Goal: Information Seeking & Learning: Check status

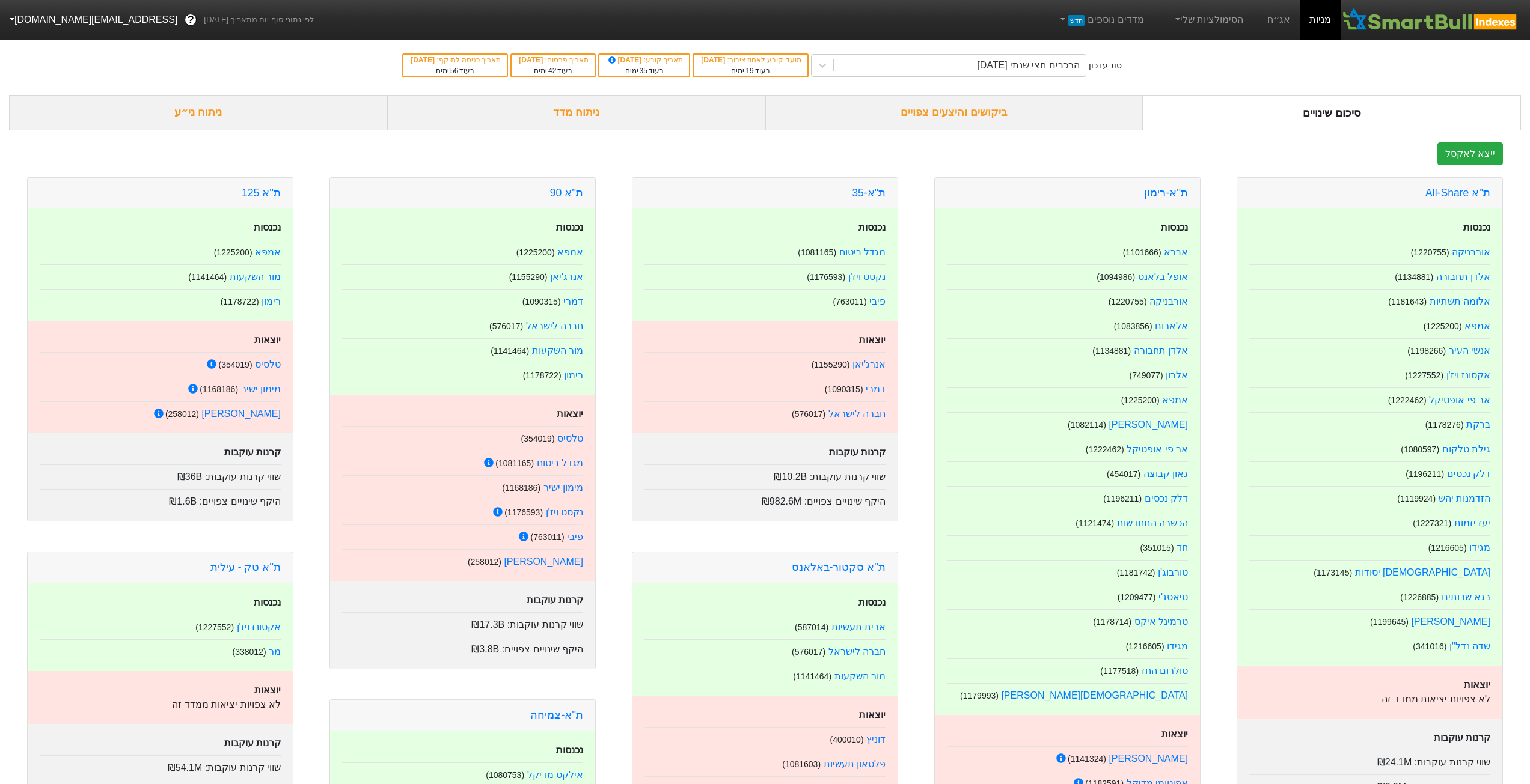
click at [953, 106] on div "ביקושים והיצעים צפויים" at bounding box center [953, 113] width 378 height 35
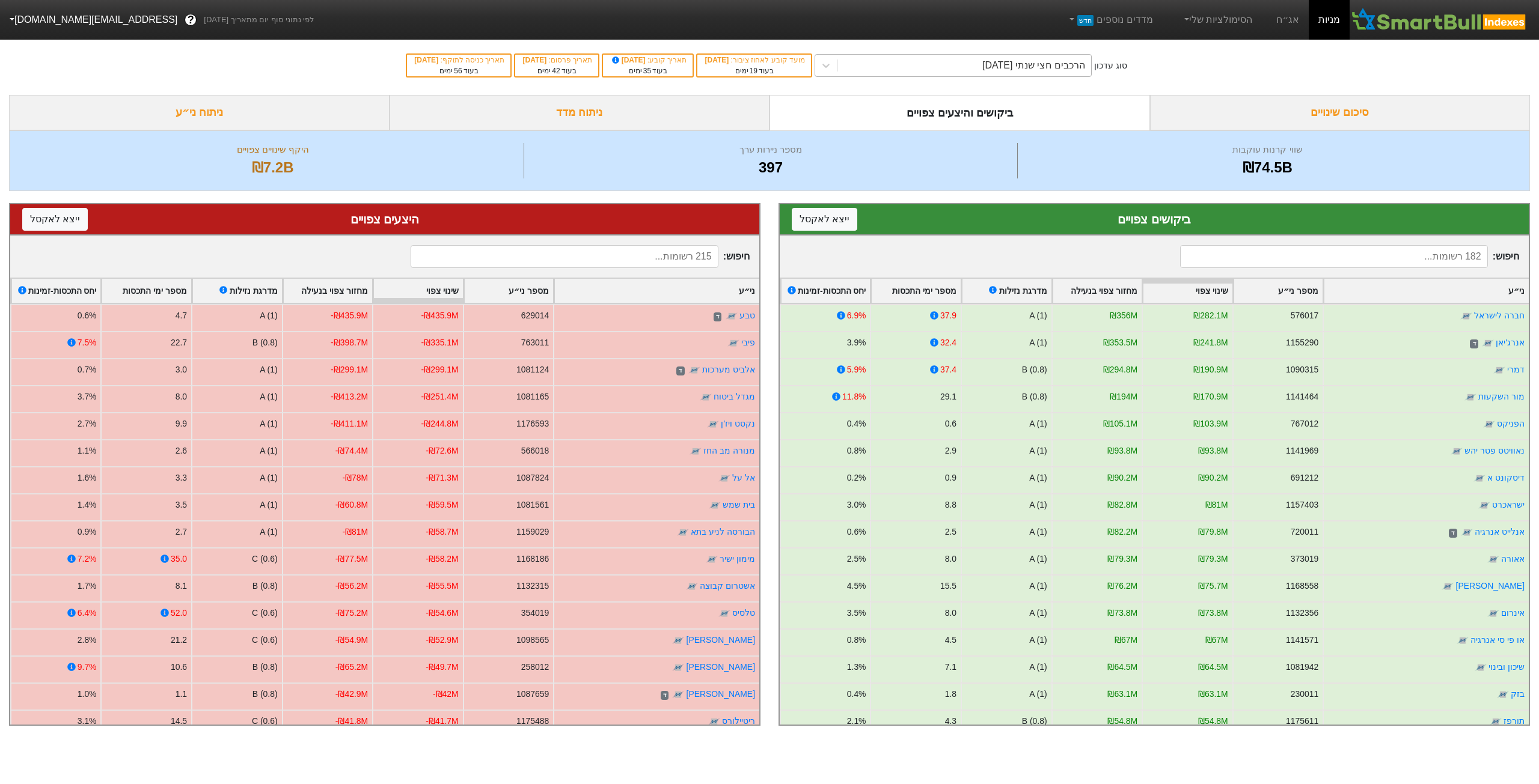
click at [955, 63] on div "הרכבים חצי שנתי [DATE]" at bounding box center [964, 65] width 254 height 22
click at [1296, 20] on link "אג״ח" at bounding box center [1287, 20] width 42 height 40
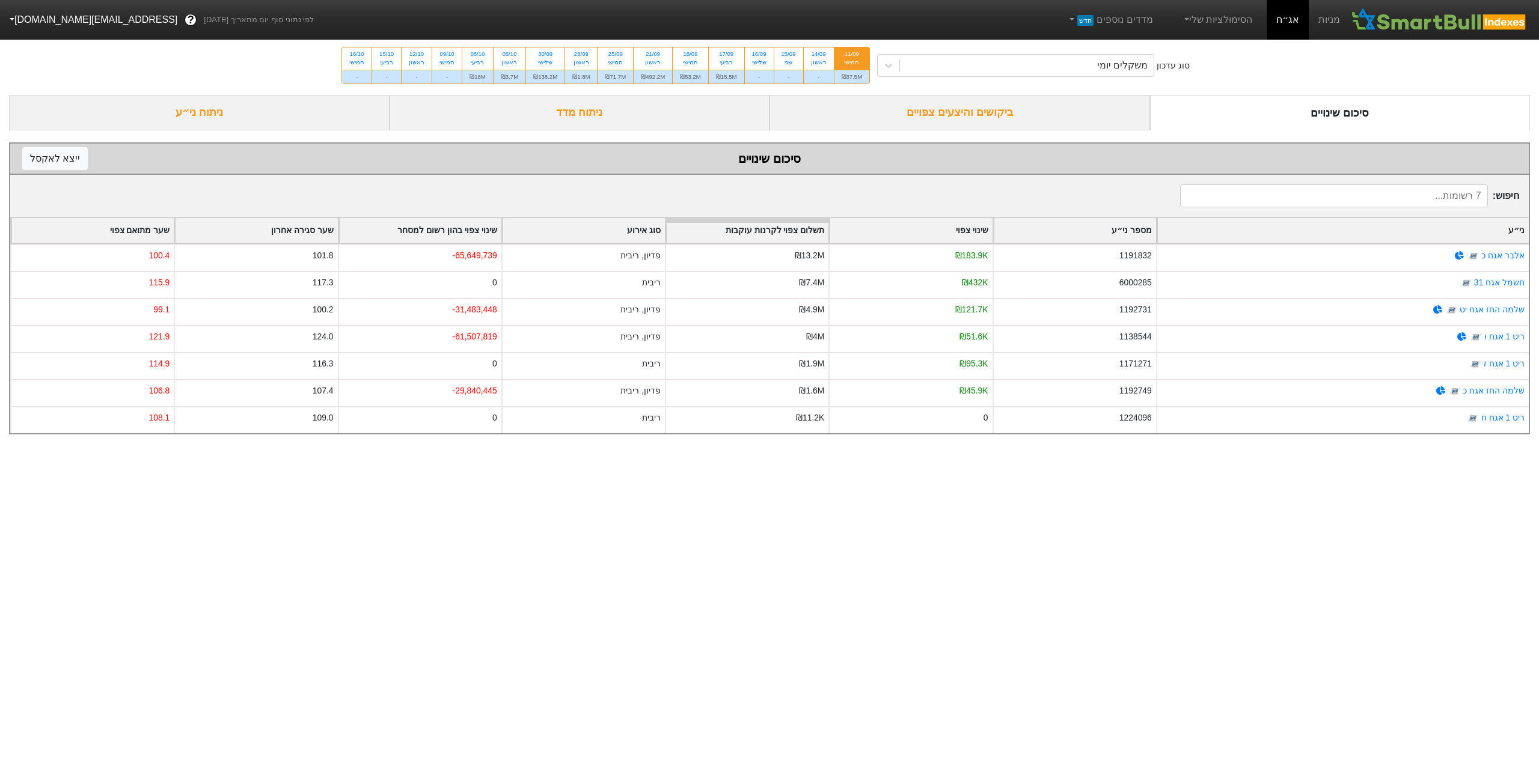
click at [1081, 105] on div "ביקושים והיצעים צפויים" at bounding box center [959, 113] width 380 height 35
